Goal: Information Seeking & Learning: Understand process/instructions

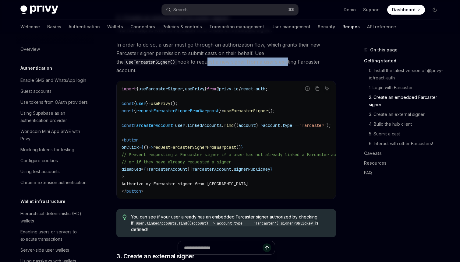
scroll to position [400, 0]
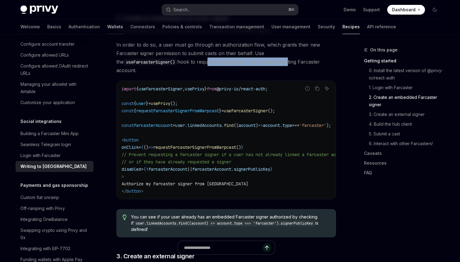
click at [107, 28] on link "Wallets" at bounding box center [115, 26] width 16 height 15
type textarea "*"
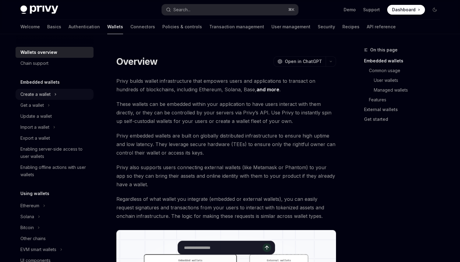
click at [57, 93] on button "Create a wallet" at bounding box center [55, 94] width 78 height 11
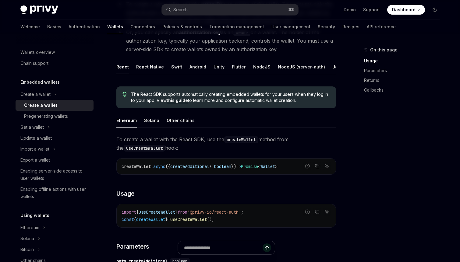
scroll to position [100, 0]
click at [145, 66] on div "React Native" at bounding box center [150, 66] width 28 height 14
type textarea "*"
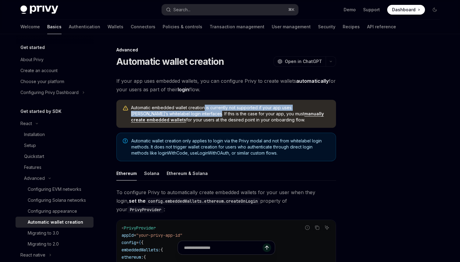
drag, startPoint x: 174, startPoint y: 113, endPoint x: 204, endPoint y: 111, distance: 30.3
click at [204, 111] on span "Automatic embedded wallet creation is currently not supported if your app uses …" at bounding box center [230, 114] width 199 height 18
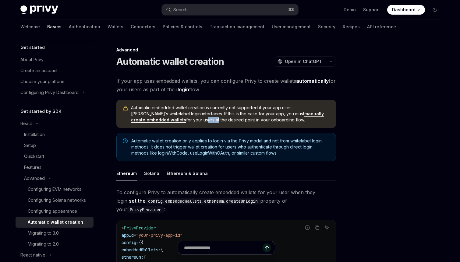
drag, startPoint x: 143, startPoint y: 120, endPoint x: 156, endPoint y: 121, distance: 12.5
click at [156, 121] on span "Automatic embedded wallet creation is currently not supported if your app uses …" at bounding box center [230, 114] width 199 height 18
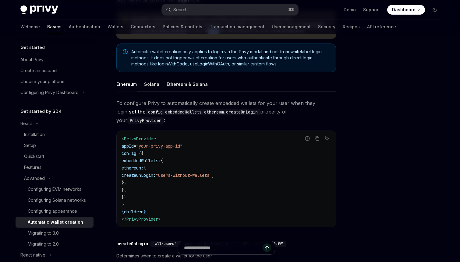
scroll to position [91, 0]
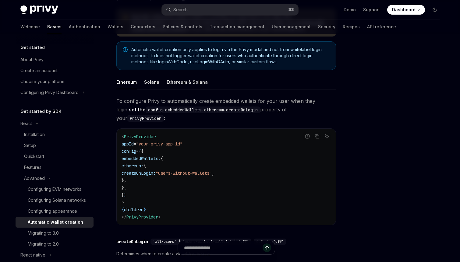
click at [145, 134] on span "PrivyProvider" at bounding box center [140, 136] width 32 height 5
copy span "PrivyProvider"
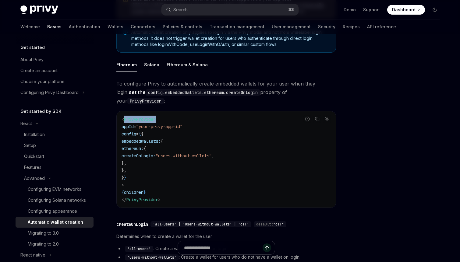
scroll to position [108, 0]
click at [143, 139] on span "embeddedWallets:" at bounding box center [141, 141] width 39 height 5
copy span "embeddedWallets"
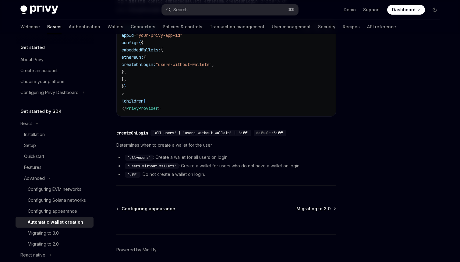
scroll to position [198, 0]
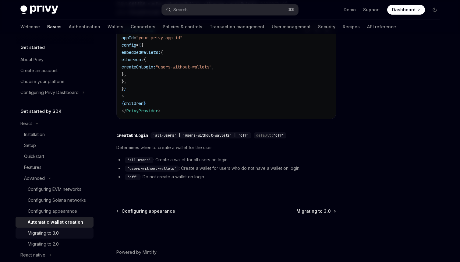
click at [52, 236] on div "Migrating to 3.0" at bounding box center [43, 233] width 31 height 7
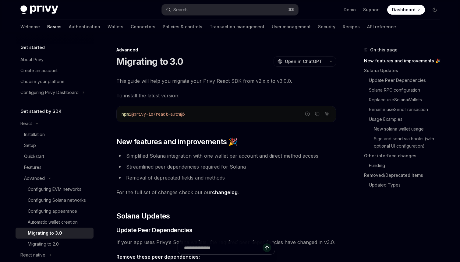
click at [224, 192] on link "changelog" at bounding box center [225, 192] width 26 height 6
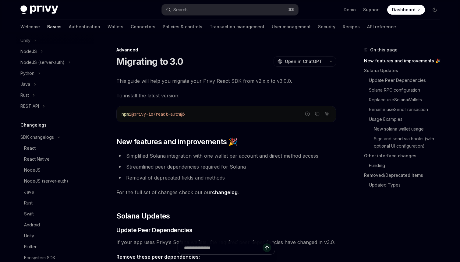
scroll to position [85, 0]
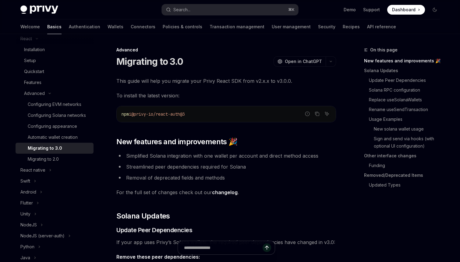
type textarea "*"
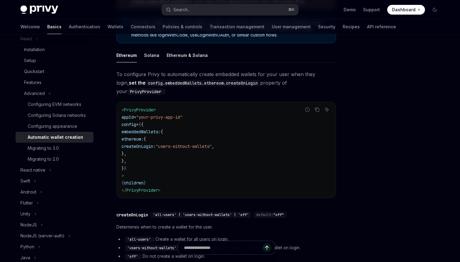
scroll to position [118, 0]
drag, startPoint x: 204, startPoint y: 138, endPoint x: 256, endPoint y: 138, distance: 52.1
click at [212, 144] on span ""users-without-wallets"" at bounding box center [184, 146] width 56 height 5
copy span "users-without-wallets"
